Goal: Find specific page/section: Find specific page/section

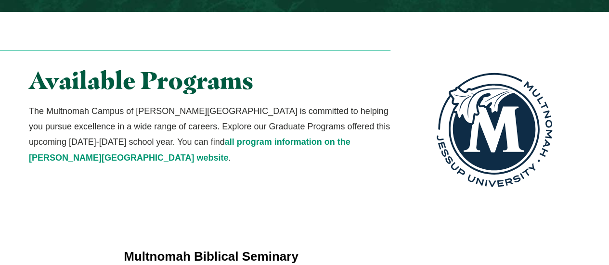
scroll to position [1764, 0]
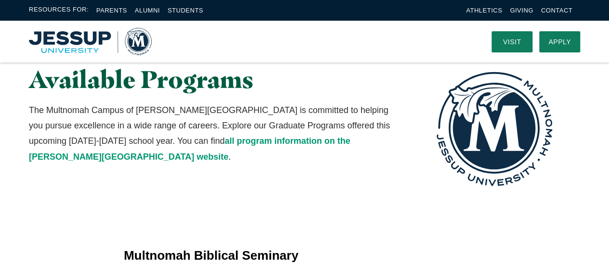
scroll to position [1733, 0]
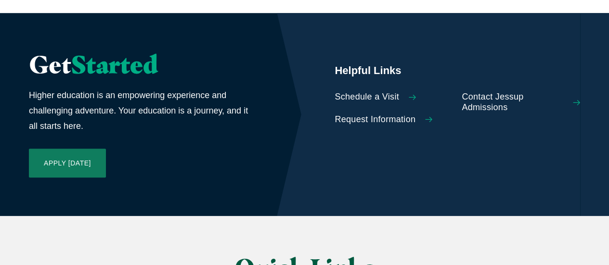
scroll to position [2292, 0]
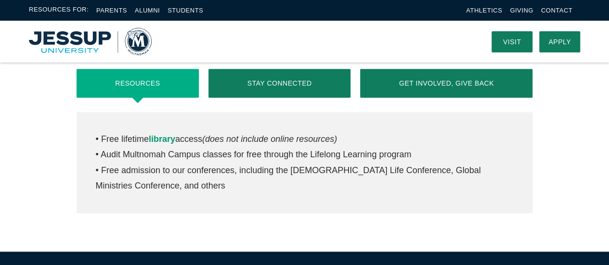
scroll to position [419, 0]
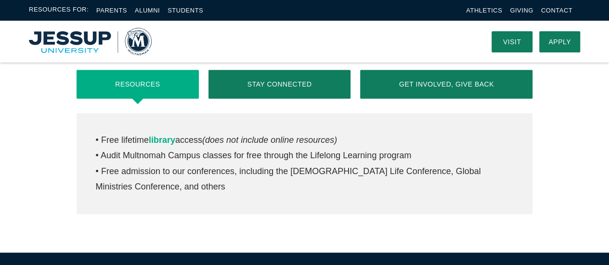
click at [170, 140] on link "library" at bounding box center [162, 140] width 26 height 10
